Goal: Information Seeking & Learning: Learn about a topic

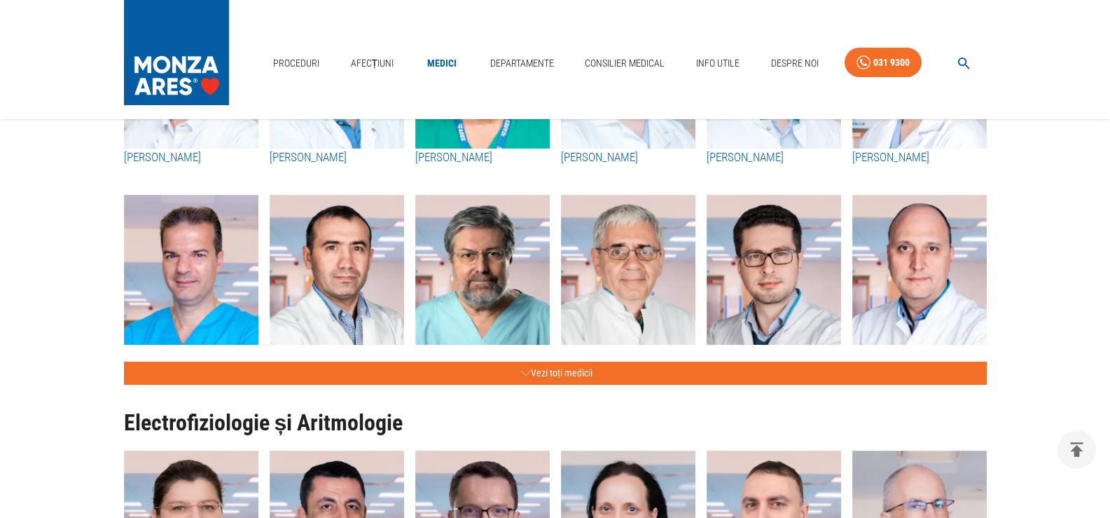
scroll to position [630, 0]
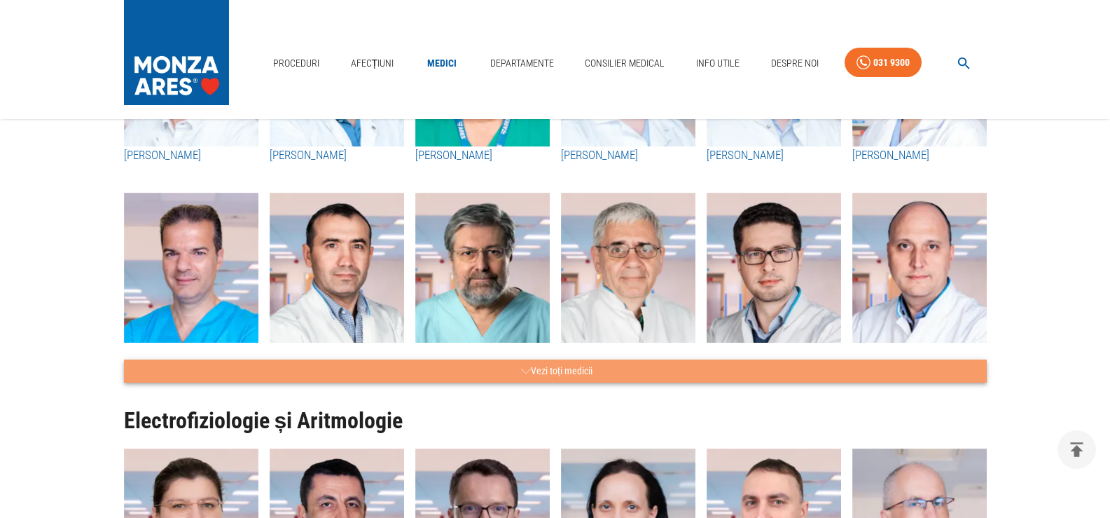
click at [572, 366] on button "Vezi toți medicii" at bounding box center [555, 370] width 863 height 23
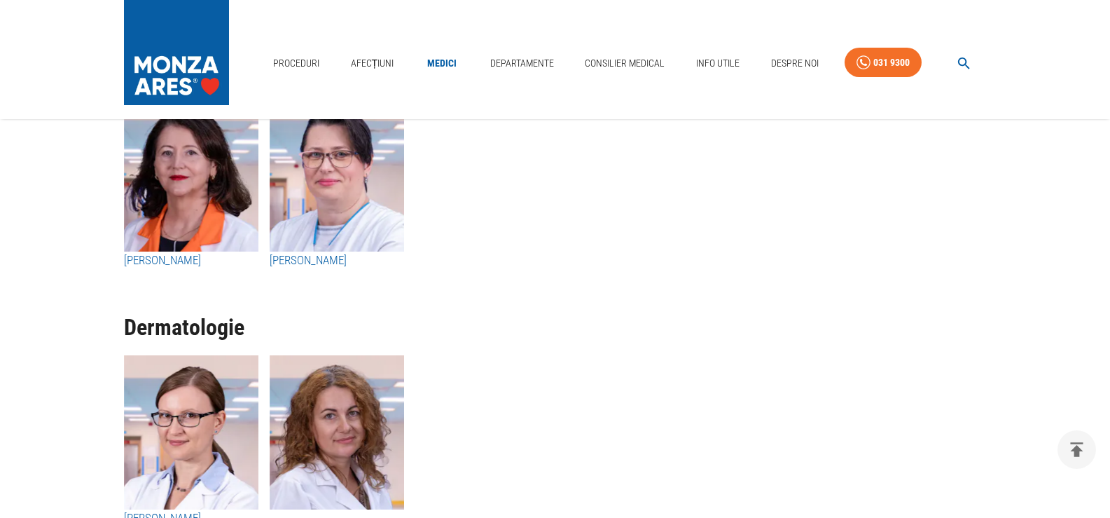
scroll to position [7705, 0]
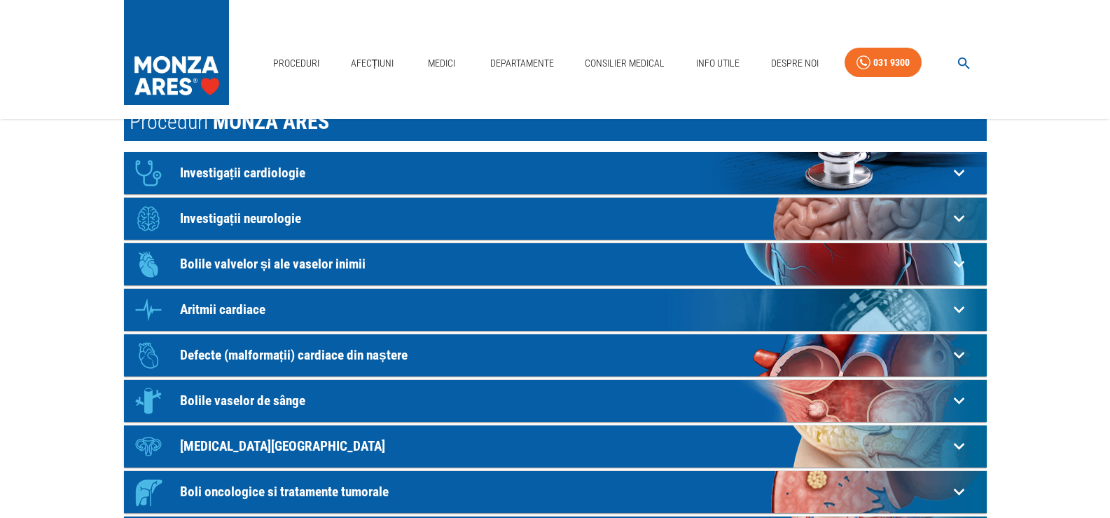
scroll to position [140, 0]
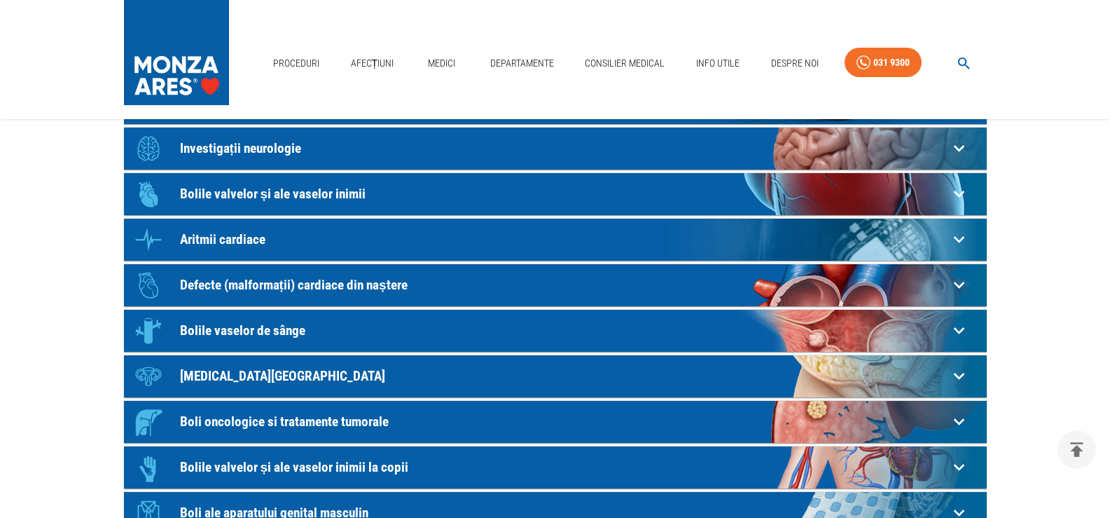
click at [959, 332] on icon at bounding box center [958, 330] width 11 height 7
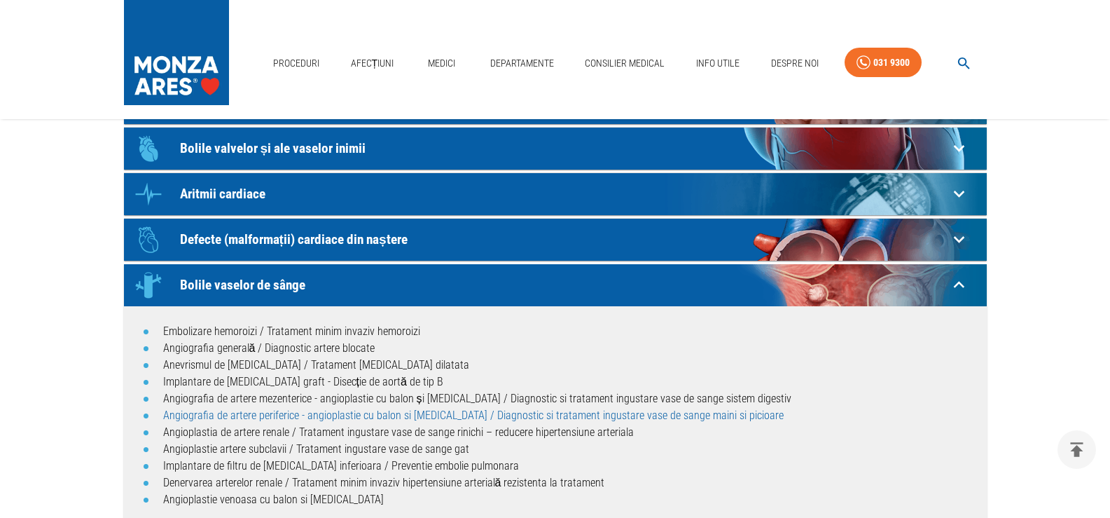
scroll to position [210, 0]
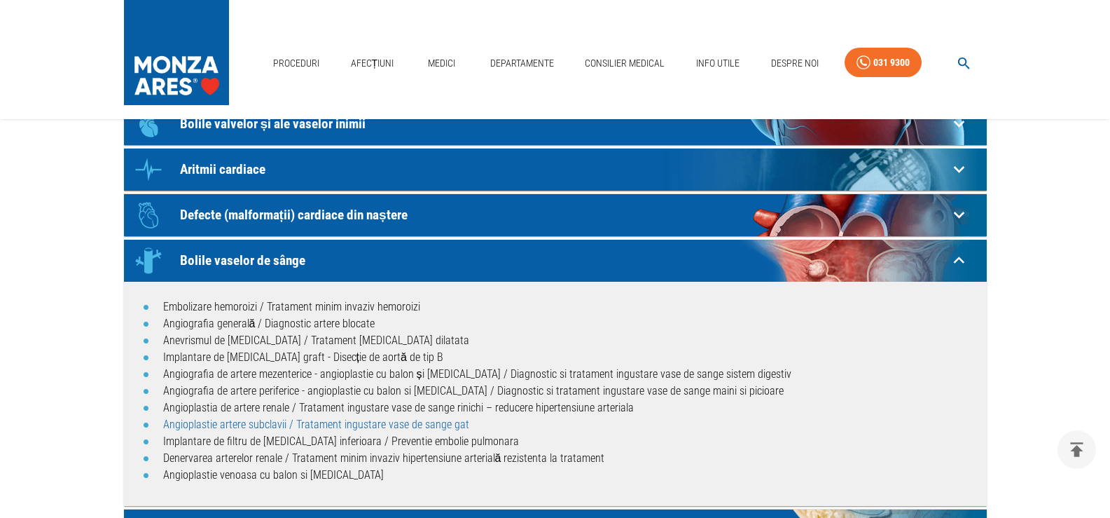
click at [212, 425] on link "Angioplastie artere subclavii / Tratament ingustare vase de sange gat" at bounding box center [316, 423] width 306 height 13
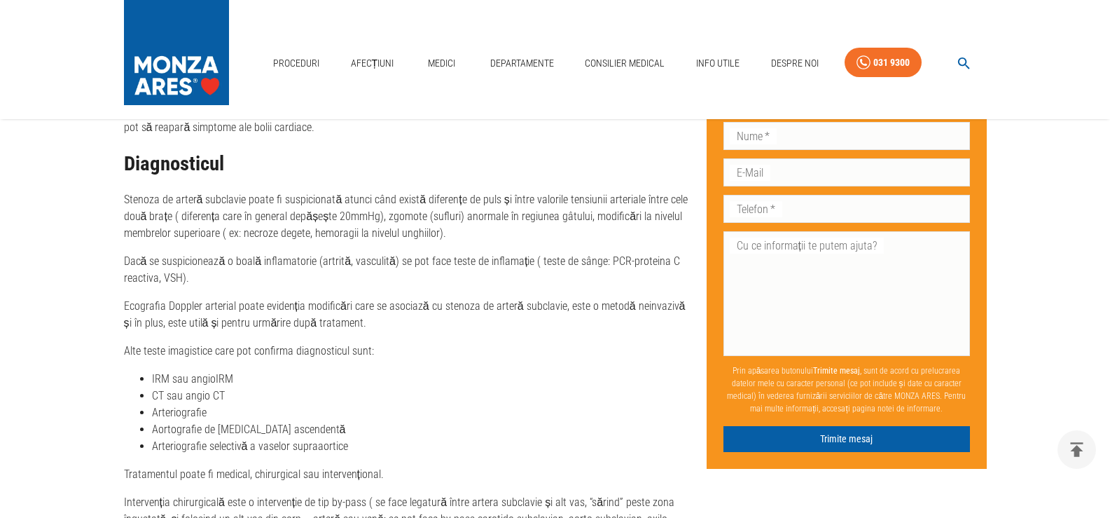
scroll to position [1961, 0]
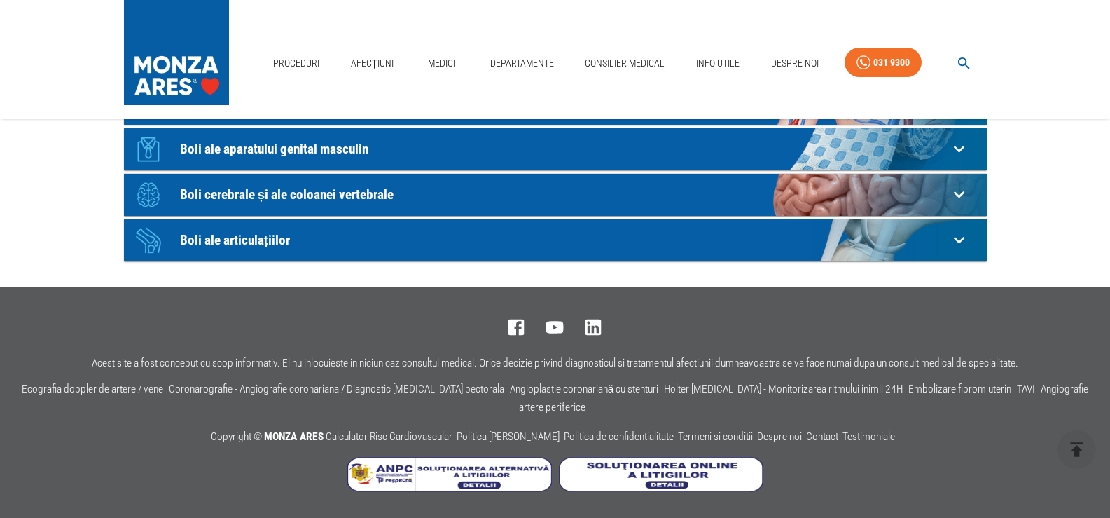
scroll to position [210, 0]
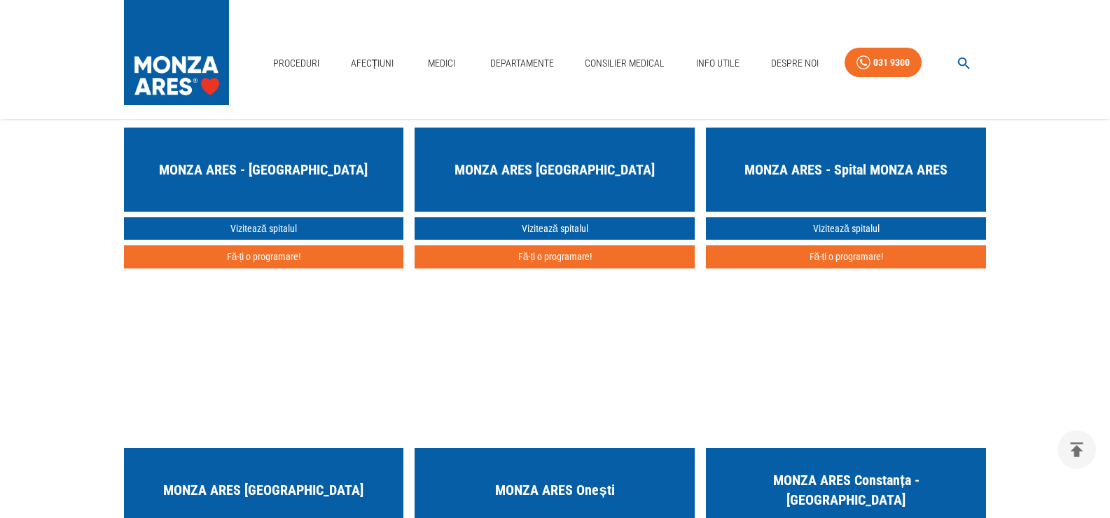
scroll to position [3152, 0]
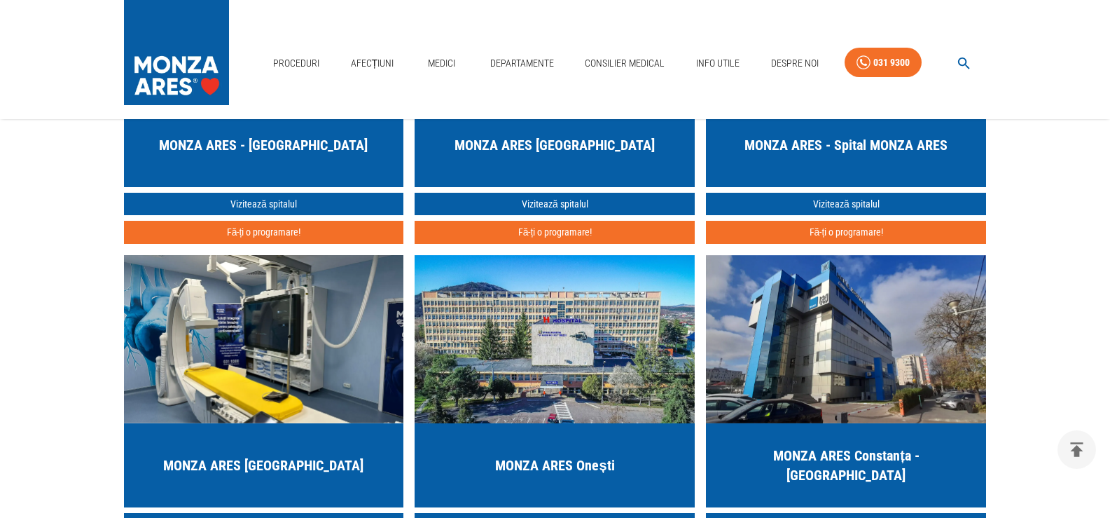
click at [881, 467] on h5 "MONZA ARES Constanța - [GEOGRAPHIC_DATA]" at bounding box center [846, 465] width 258 height 39
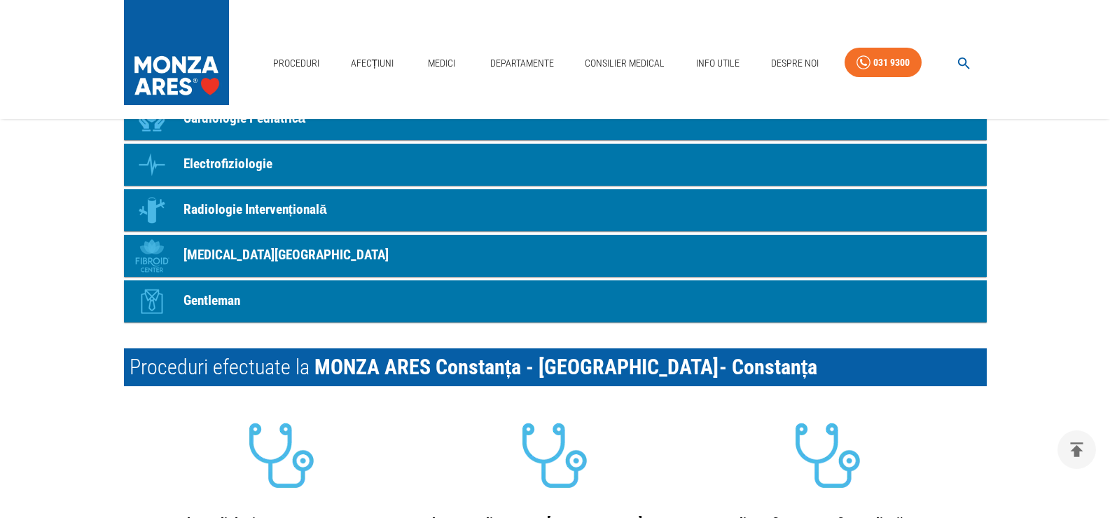
scroll to position [1051, 0]
